Goal: Check status: Check status

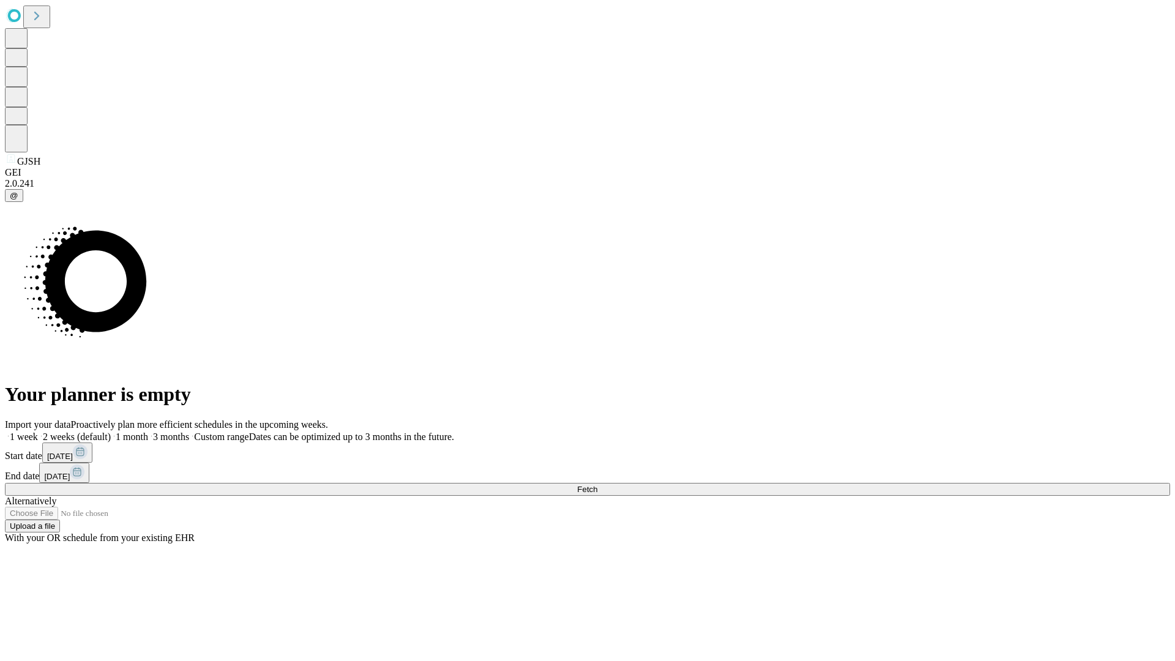
click at [597, 485] on span "Fetch" at bounding box center [587, 489] width 20 height 9
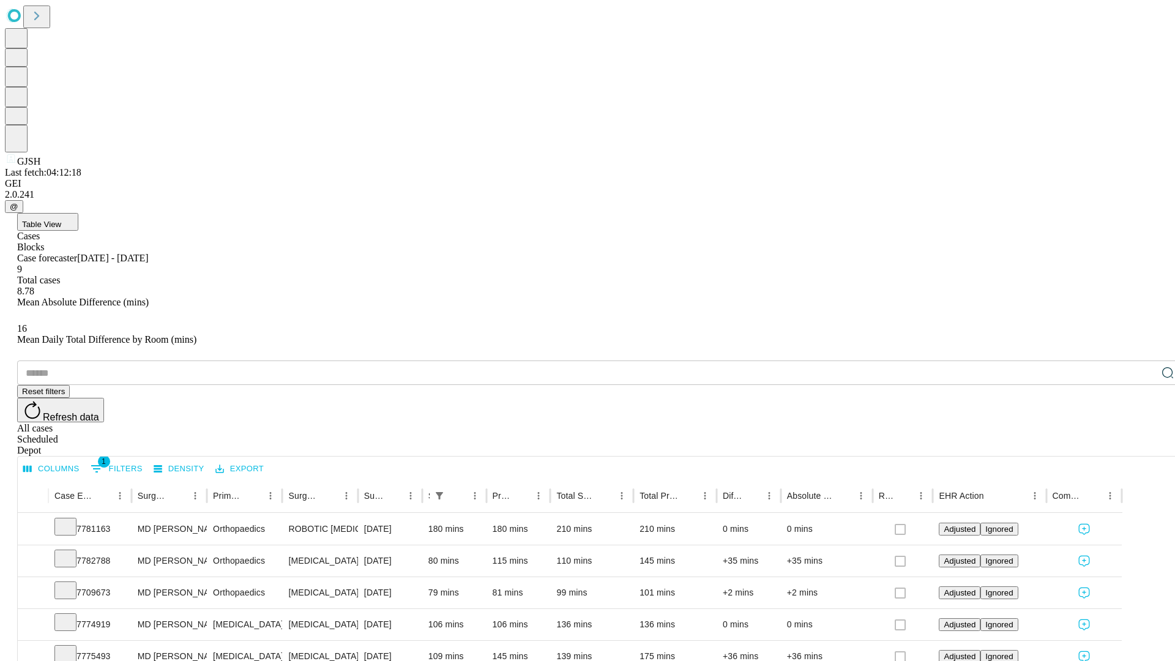
click at [1096, 434] on div "Scheduled" at bounding box center [599, 439] width 1165 height 11
